Goal: Navigation & Orientation: Find specific page/section

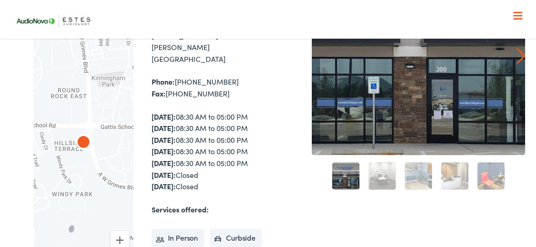
scroll to position [141, 0]
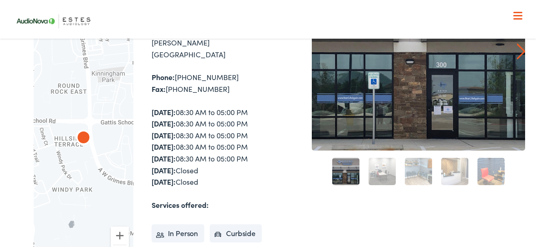
click at [383, 175] on link "2" at bounding box center [382, 171] width 27 height 27
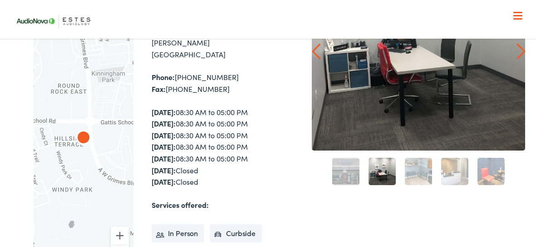
click at [419, 173] on link "3" at bounding box center [418, 171] width 27 height 27
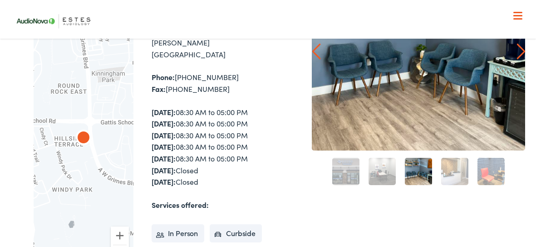
click at [459, 174] on link "4" at bounding box center [454, 171] width 27 height 27
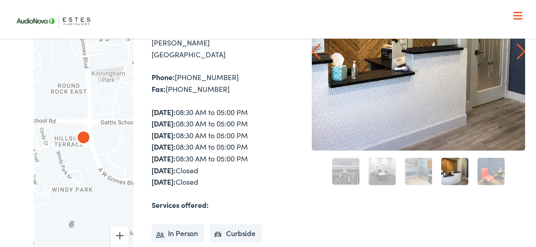
click at [498, 173] on link "5" at bounding box center [491, 171] width 27 height 27
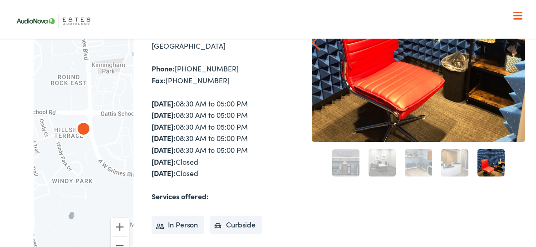
scroll to position [154, 0]
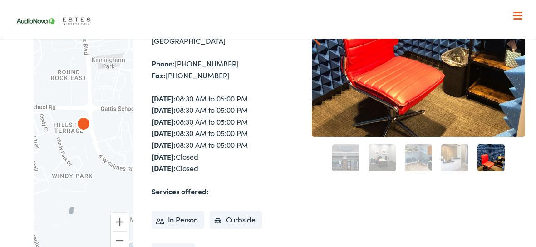
click at [87, 118] on img "AudioNova" at bounding box center [84, 125] width 22 height 22
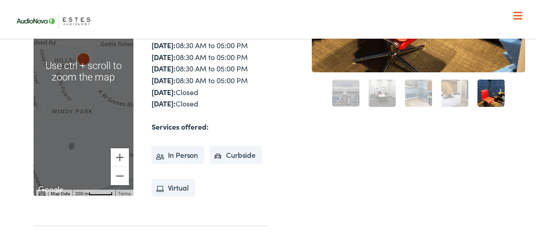
scroll to position [222, 0]
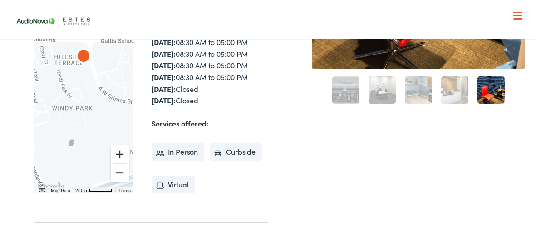
click at [120, 145] on button "Zoom in" at bounding box center [120, 154] width 18 height 18
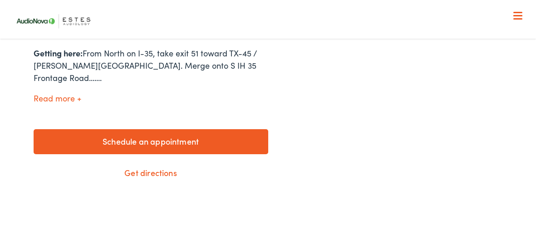
scroll to position [423, 0]
click at [153, 161] on link "Get directions" at bounding box center [151, 173] width 235 height 24
click at [60, 94] on button "Read more" at bounding box center [58, 99] width 48 height 10
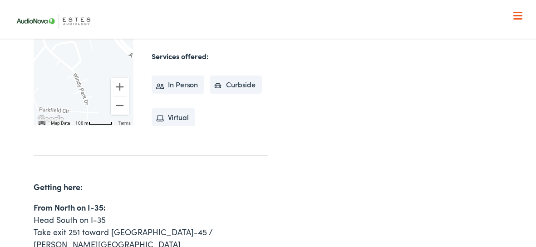
scroll to position [288, 0]
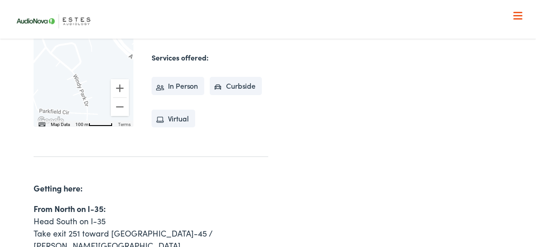
click at [98, 74] on div at bounding box center [84, 2] width 100 height 248
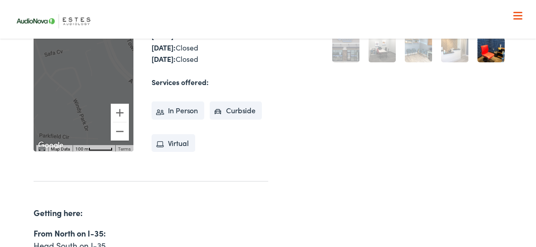
scroll to position [251, 0]
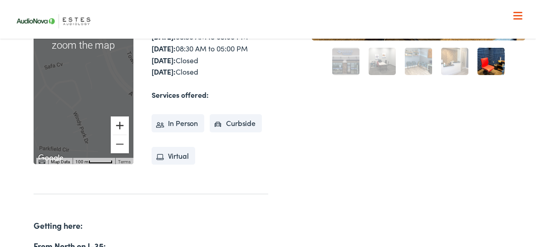
click at [123, 116] on button "Zoom in" at bounding box center [120, 125] width 18 height 18
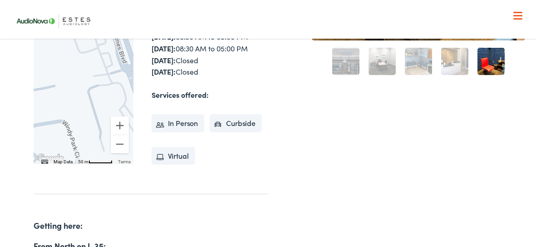
click at [75, 95] on div at bounding box center [84, 40] width 100 height 248
click at [120, 116] on button "Zoom in" at bounding box center [120, 125] width 18 height 18
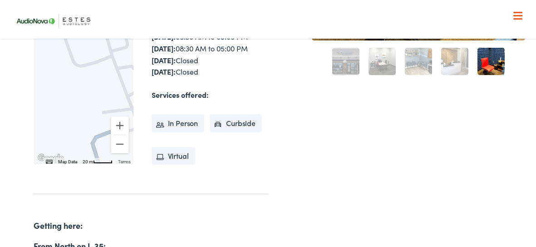
click at [282, 101] on div "Home » Locations » AudioNova AudioNova ← Move left → Move right ↑ Move up ↓ Mov…" at bounding box center [268, 232] width 515 height 811
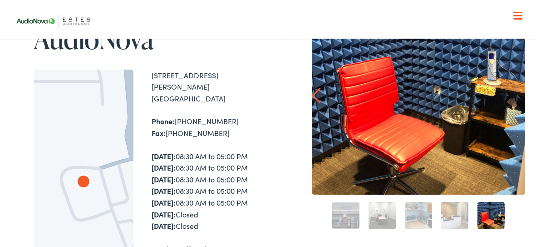
scroll to position [96, 0]
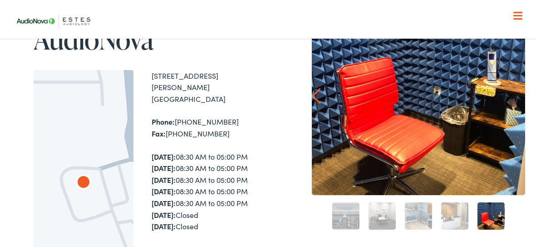
click at [452, 211] on link "4" at bounding box center [454, 215] width 27 height 27
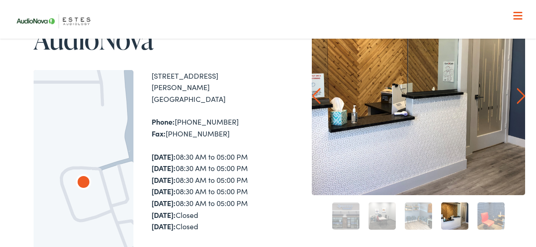
click at [418, 212] on link "3" at bounding box center [418, 215] width 27 height 27
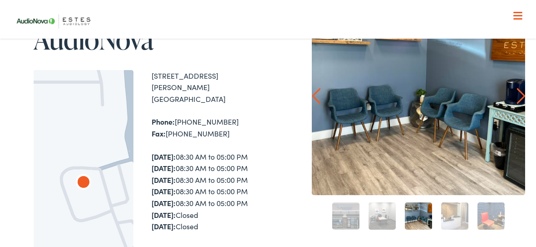
click at [380, 212] on link "2" at bounding box center [382, 215] width 27 height 27
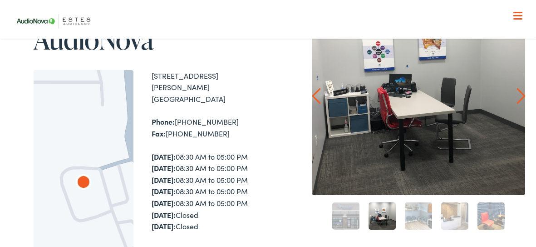
click at [352, 217] on link "1" at bounding box center [345, 215] width 27 height 27
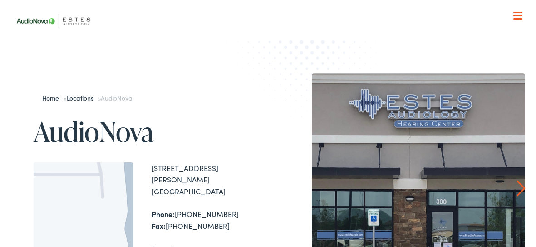
scroll to position [0, 0]
